Goal: Transaction & Acquisition: Obtain resource

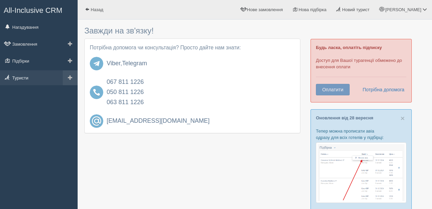
click at [45, 74] on link "Туристи" at bounding box center [39, 77] width 78 height 15
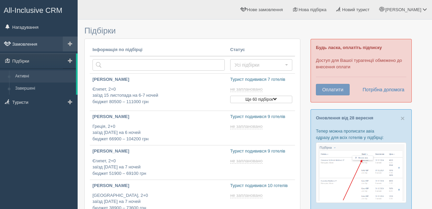
click at [35, 49] on link "Замовлення" at bounding box center [39, 43] width 78 height 15
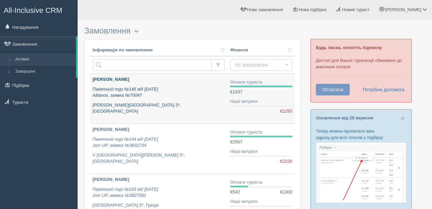
click at [130, 92] on icon "Пакетний тур №145 від [DATE] Alliance, заявка №70047" at bounding box center [126, 91] width 66 height 11
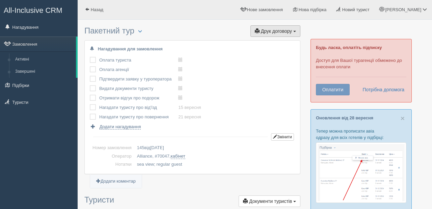
click at [283, 28] on span "Друк договору" at bounding box center [276, 30] width 31 height 5
click at [282, 44] on link "Alliance" at bounding box center [273, 43] width 53 height 11
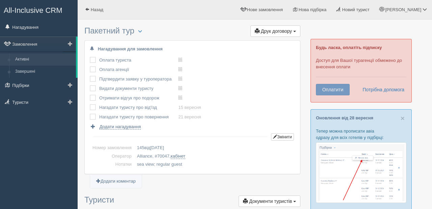
click at [36, 64] on link "Активні" at bounding box center [44, 59] width 64 height 12
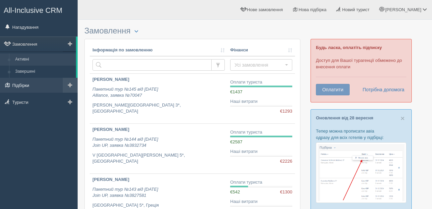
click at [31, 92] on link "Підбірки" at bounding box center [39, 85] width 78 height 15
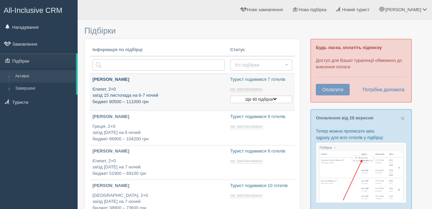
type input "[DATE] 12:00"
click at [157, 89] on p "Єгипет, 2+0 заїзд [DATE] на 6-7 ночей бюджет 80500 – 111000 грн" at bounding box center [159, 95] width 132 height 19
